Goal: Task Accomplishment & Management: Complete application form

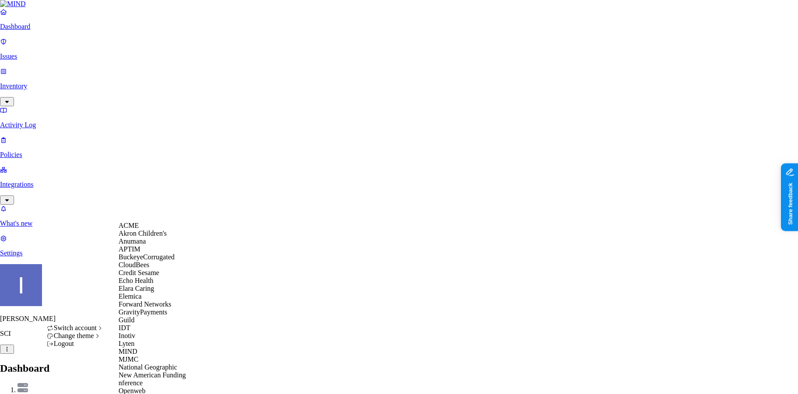
click at [142, 230] on div "ACME" at bounding box center [161, 226] width 85 height 8
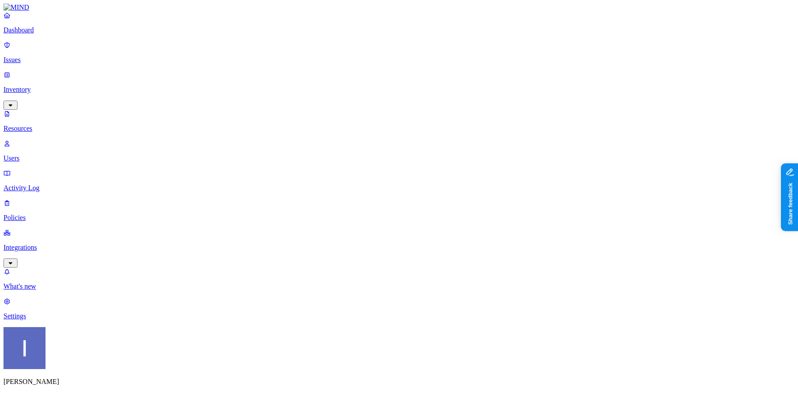
click at [481, 170] on div "Public" at bounding box center [481, 182] width 0 height 24
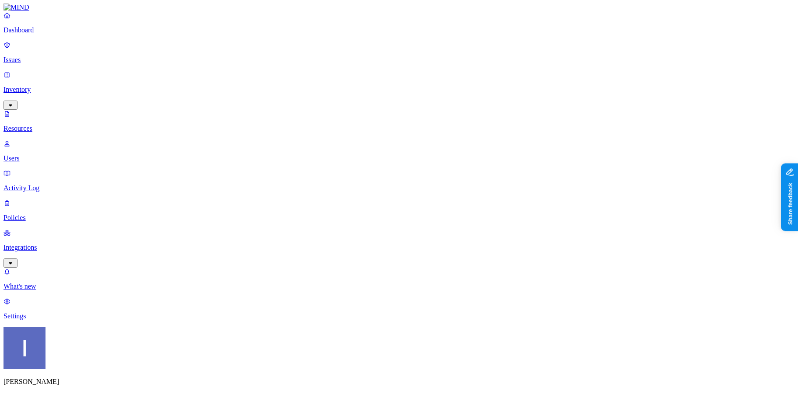
click at [40, 34] on p "Dashboard" at bounding box center [399, 30] width 791 height 8
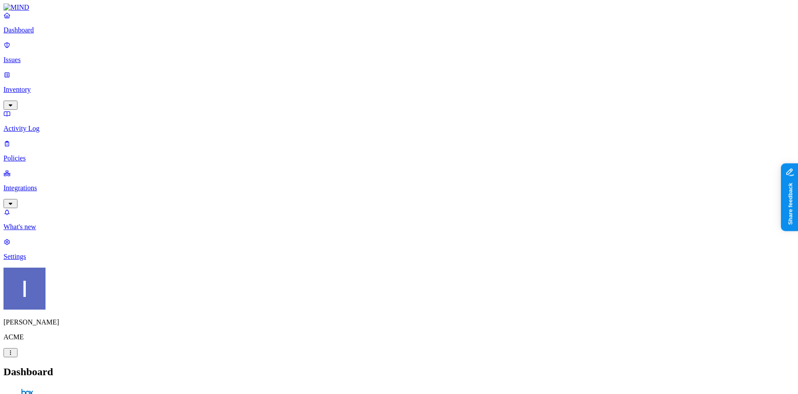
scroll to position [76, 0]
click at [38, 110] on div "Dashboard Issues Inventory Activity Log Policies Integrations" at bounding box center [399, 109] width 791 height 197
click at [38, 154] on p "Policies" at bounding box center [399, 158] width 791 height 8
click at [53, 387] on button "Create Policy" at bounding box center [28, 391] width 49 height 9
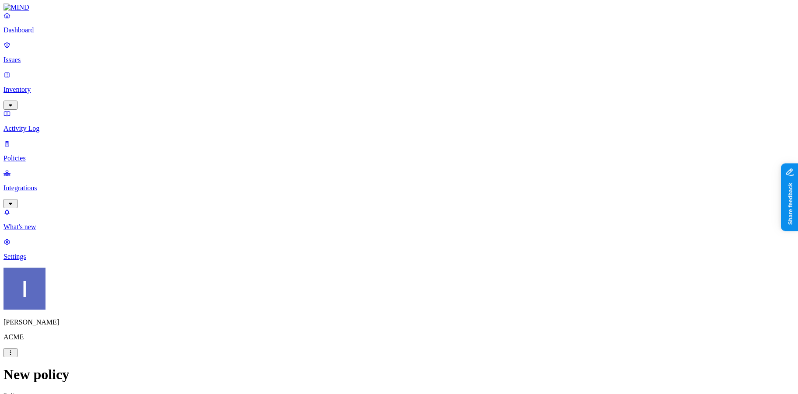
click at [374, 273] on label "Web Domain" at bounding box center [363, 272] width 23 height 15
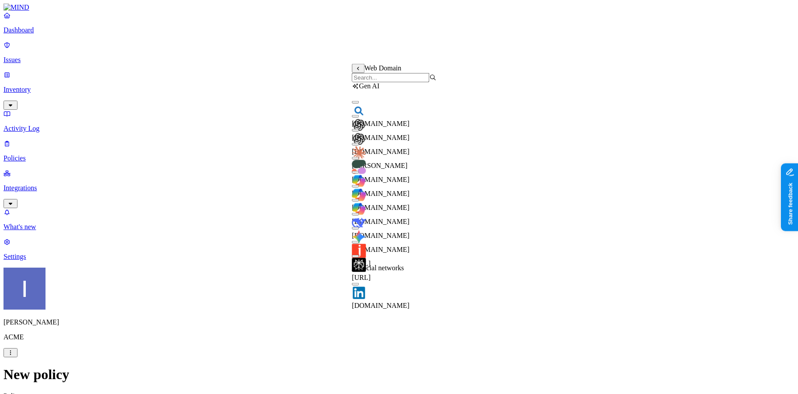
click at [391, 80] on input "search" at bounding box center [390, 77] width 77 height 9
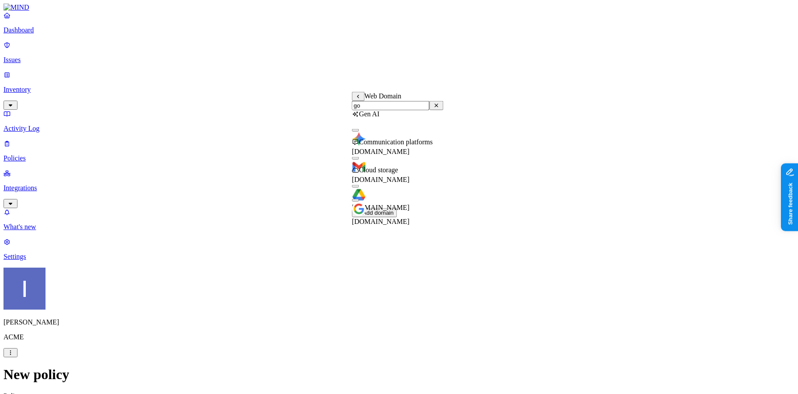
type input "g"
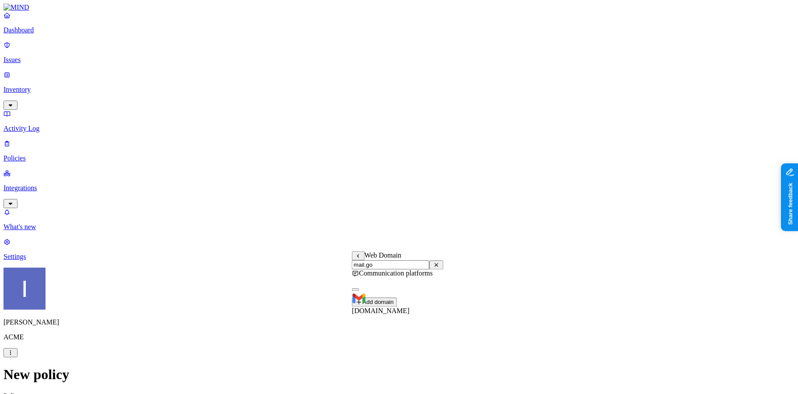
type input "mail.go"
click at [410, 307] on span "[DOMAIN_NAME]" at bounding box center [381, 310] width 58 height 7
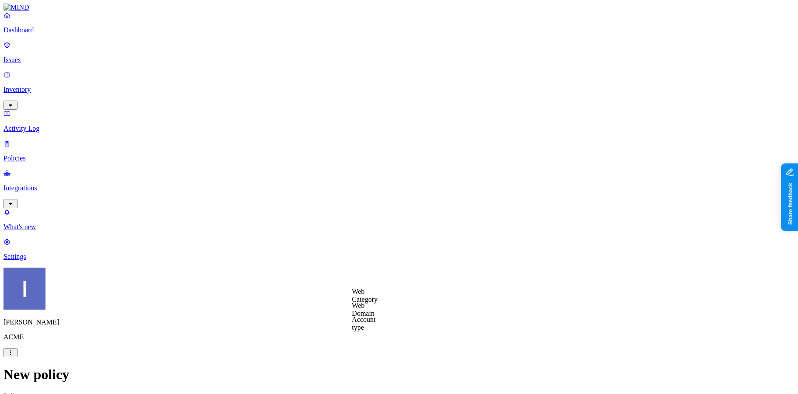
click at [368, 294] on label "Web Category" at bounding box center [365, 295] width 26 height 15
click at [372, 322] on span "Gen AI" at bounding box center [362, 325] width 21 height 7
click at [419, 309] on label "AND" at bounding box center [411, 305] width 15 height 7
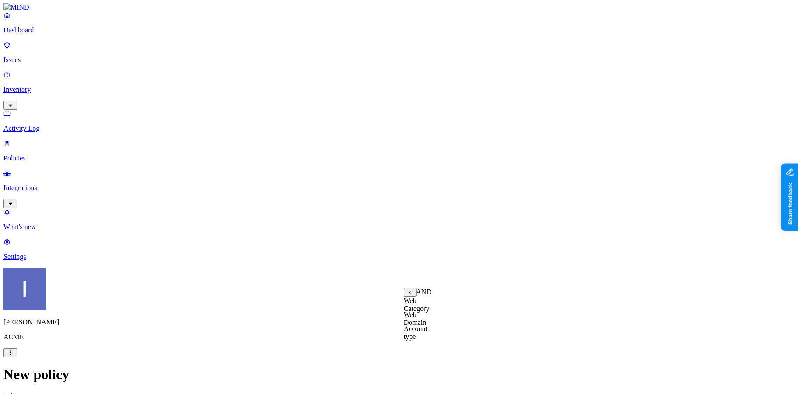
click at [428, 340] on label "Account type" at bounding box center [416, 332] width 24 height 15
click at [438, 305] on label "Unmanaged" at bounding box center [421, 300] width 34 height 7
click at [359, 221] on label "Classification" at bounding box center [355, 217] width 39 height 7
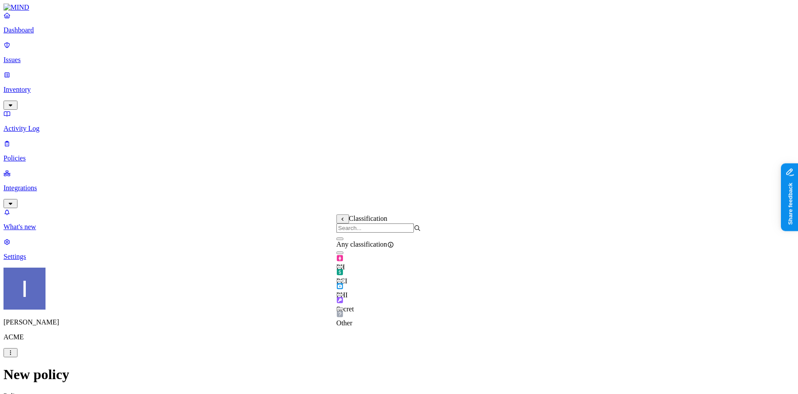
click at [360, 304] on div "Secret" at bounding box center [378, 305] width 84 height 17
